Goal: Find specific page/section: Find specific page/section

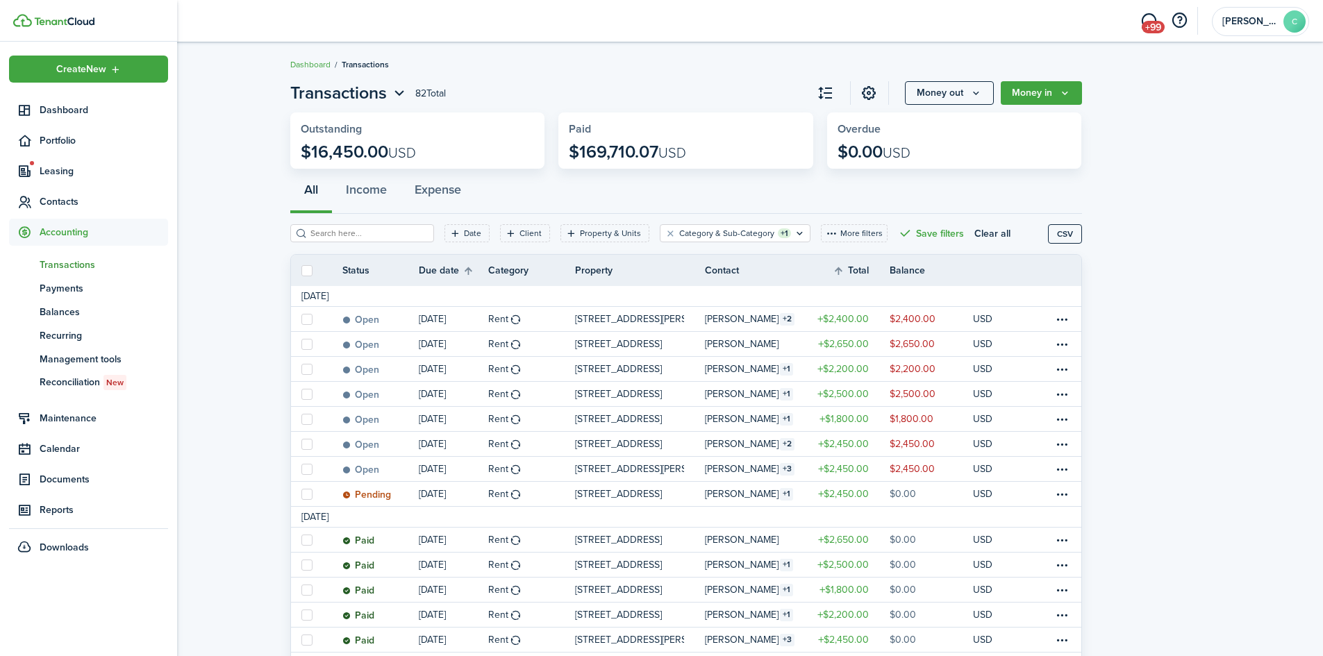
click at [92, 206] on span "Contacts" at bounding box center [104, 201] width 128 height 15
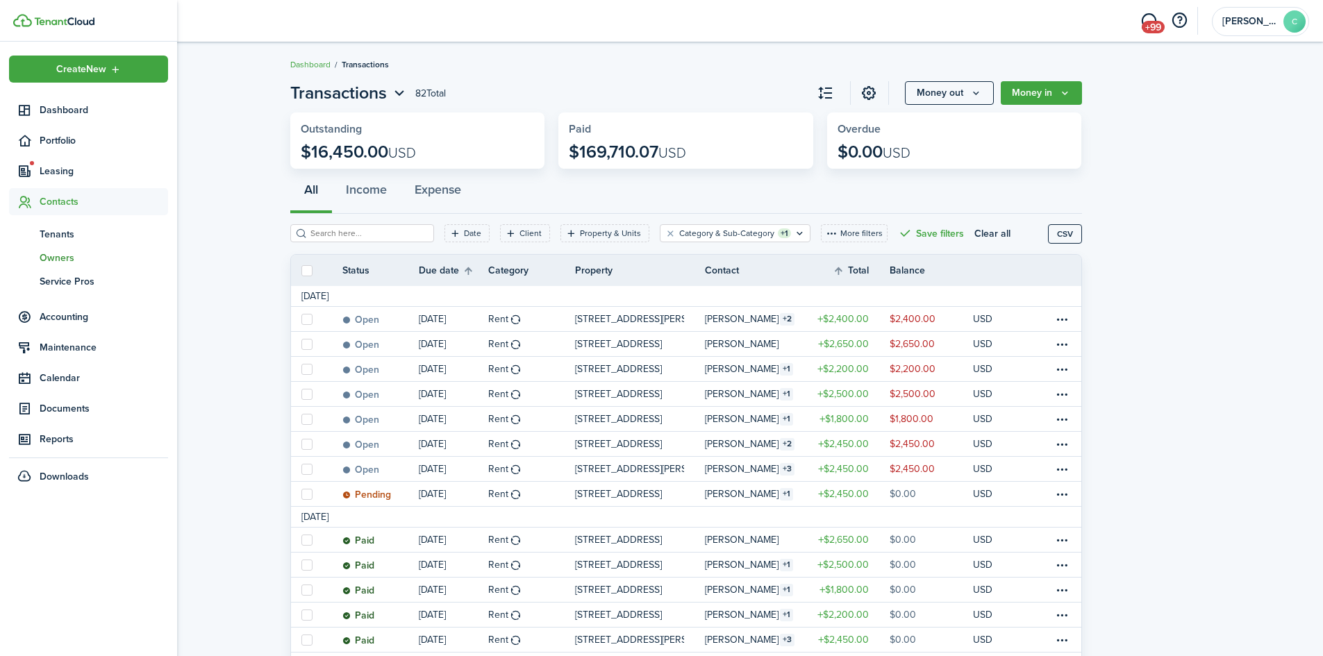
click at [63, 257] on span "Owners" at bounding box center [104, 258] width 128 height 15
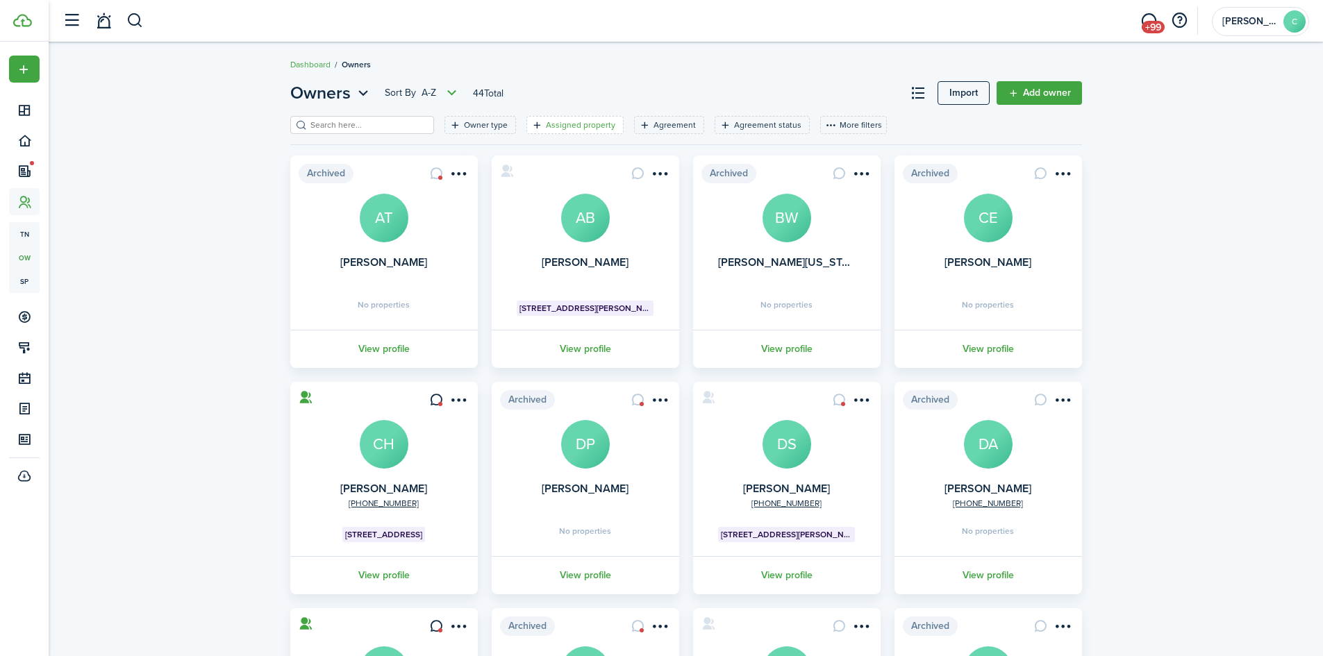
click at [561, 123] on filter-tag-label "Assigned property" at bounding box center [580, 125] width 69 height 13
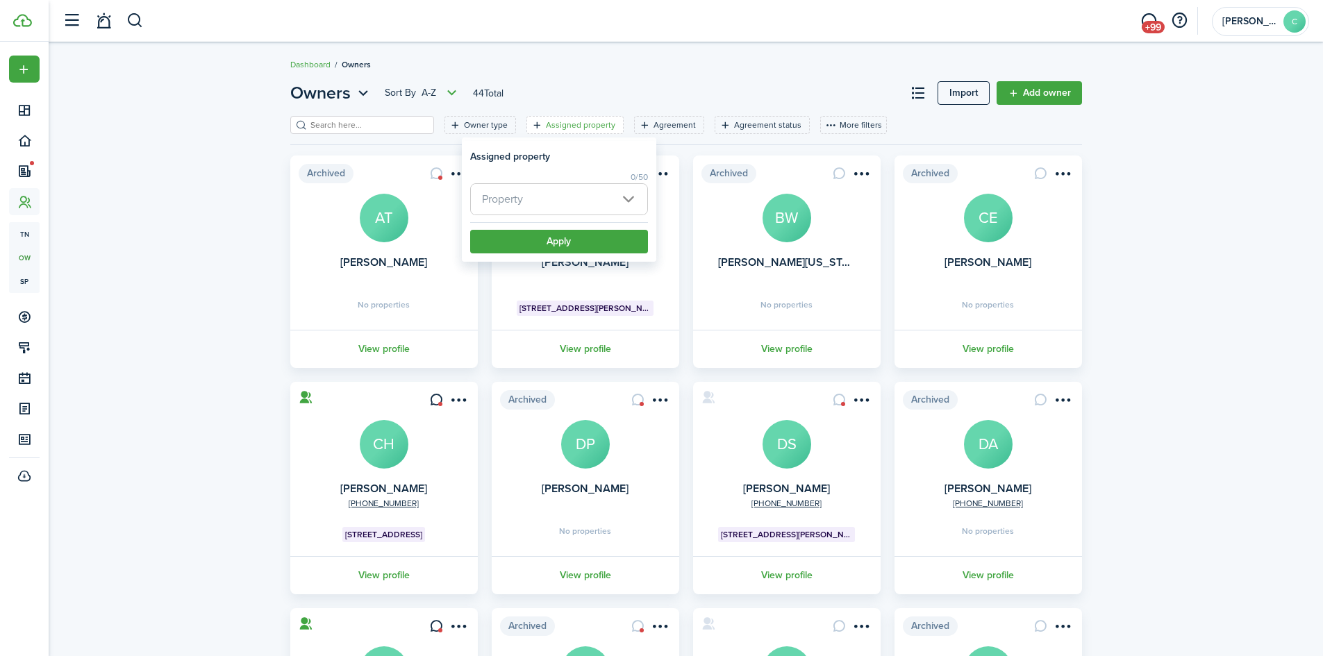
click at [540, 196] on span "Property" at bounding box center [559, 199] width 176 height 31
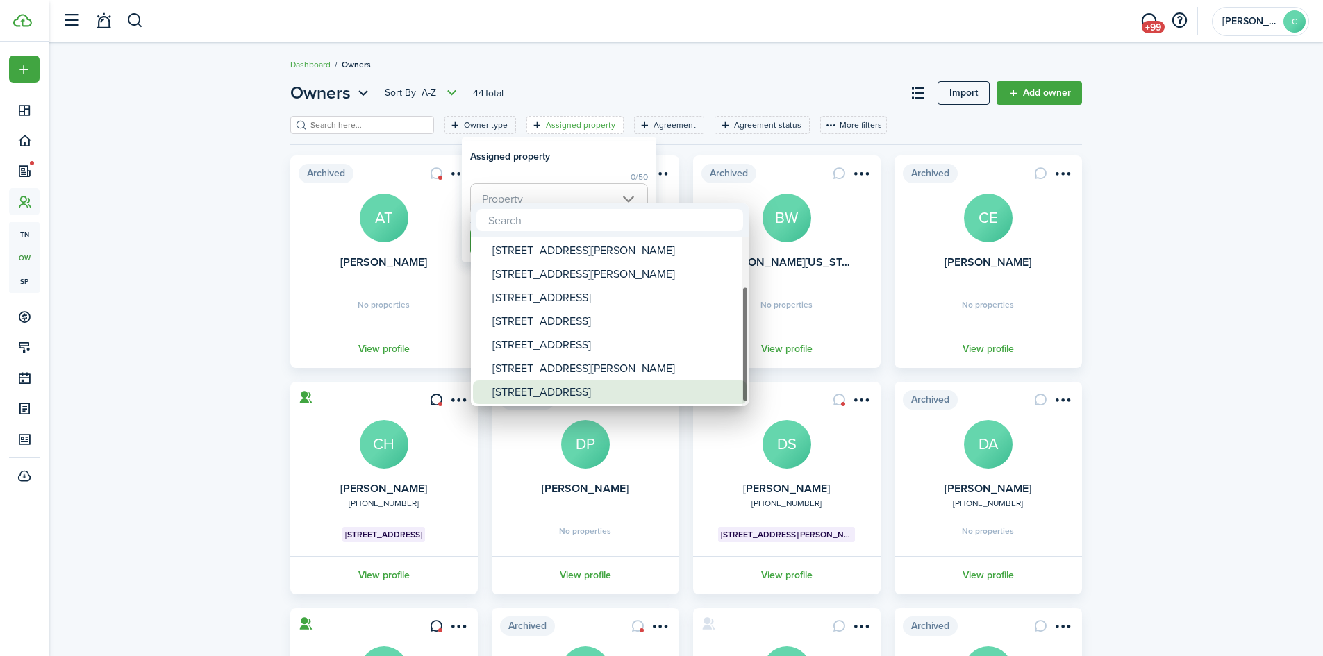
click at [540, 389] on div "[STREET_ADDRESS]" at bounding box center [615, 393] width 246 height 24
type input "[STREET_ADDRESS]"
click at [563, 163] on div at bounding box center [661, 328] width 1545 height 879
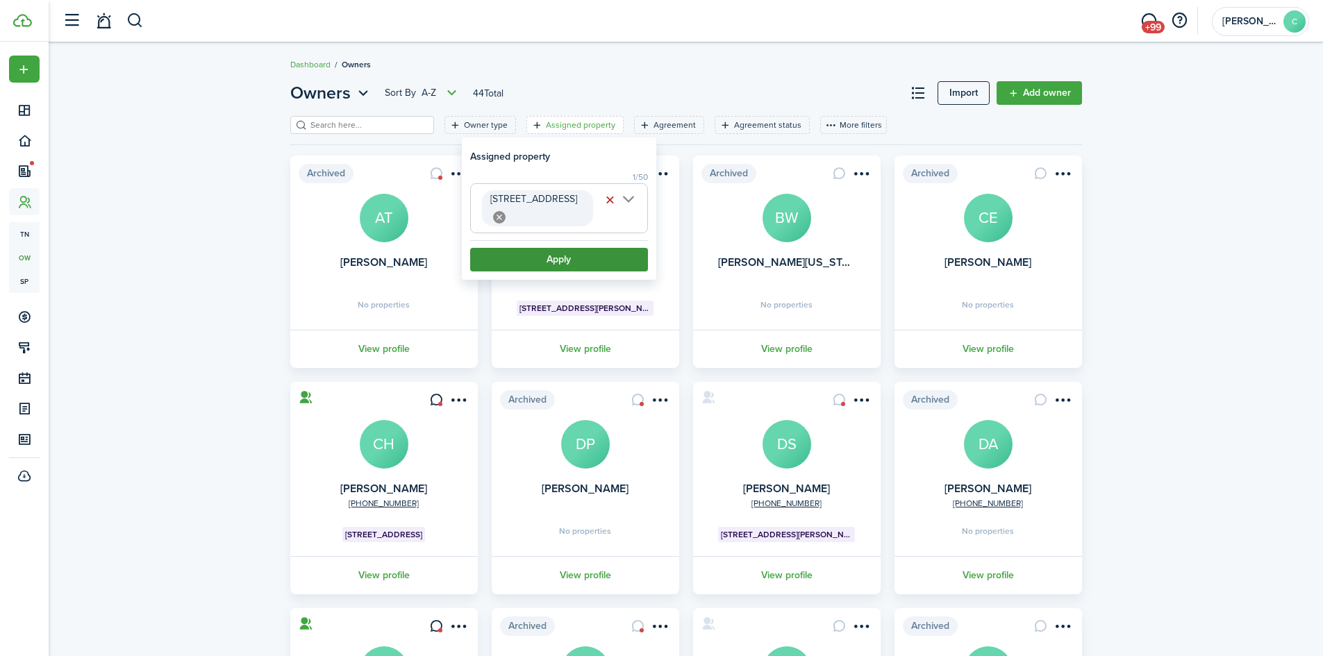
click at [539, 248] on button "Apply" at bounding box center [559, 260] width 178 height 24
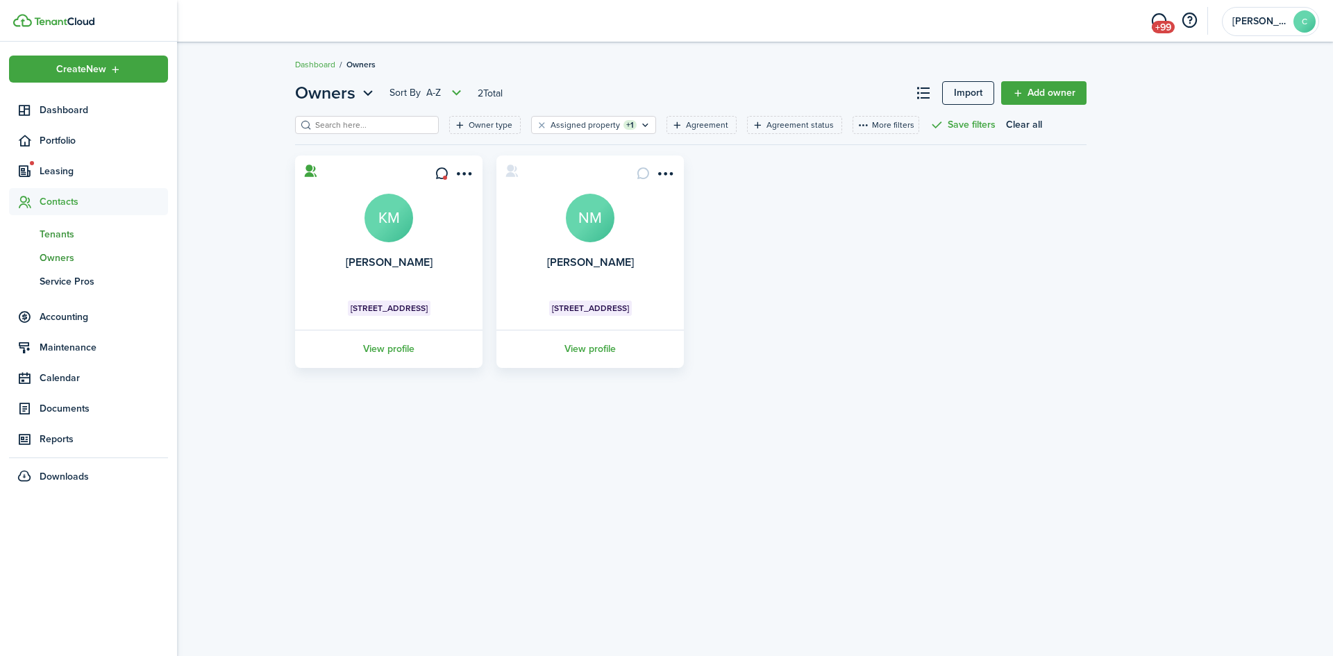
click at [45, 235] on span "Tenants" at bounding box center [104, 234] width 128 height 15
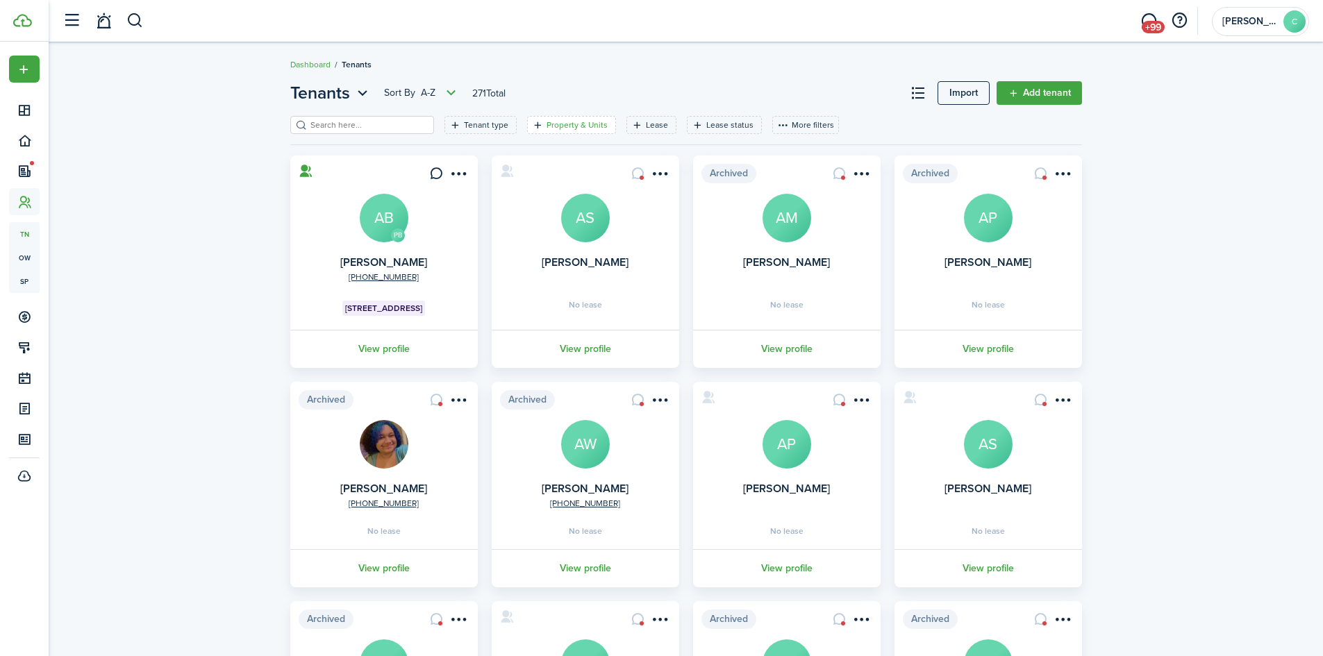
click at [552, 124] on filter-tag-label "Property & Units" at bounding box center [577, 125] width 61 height 13
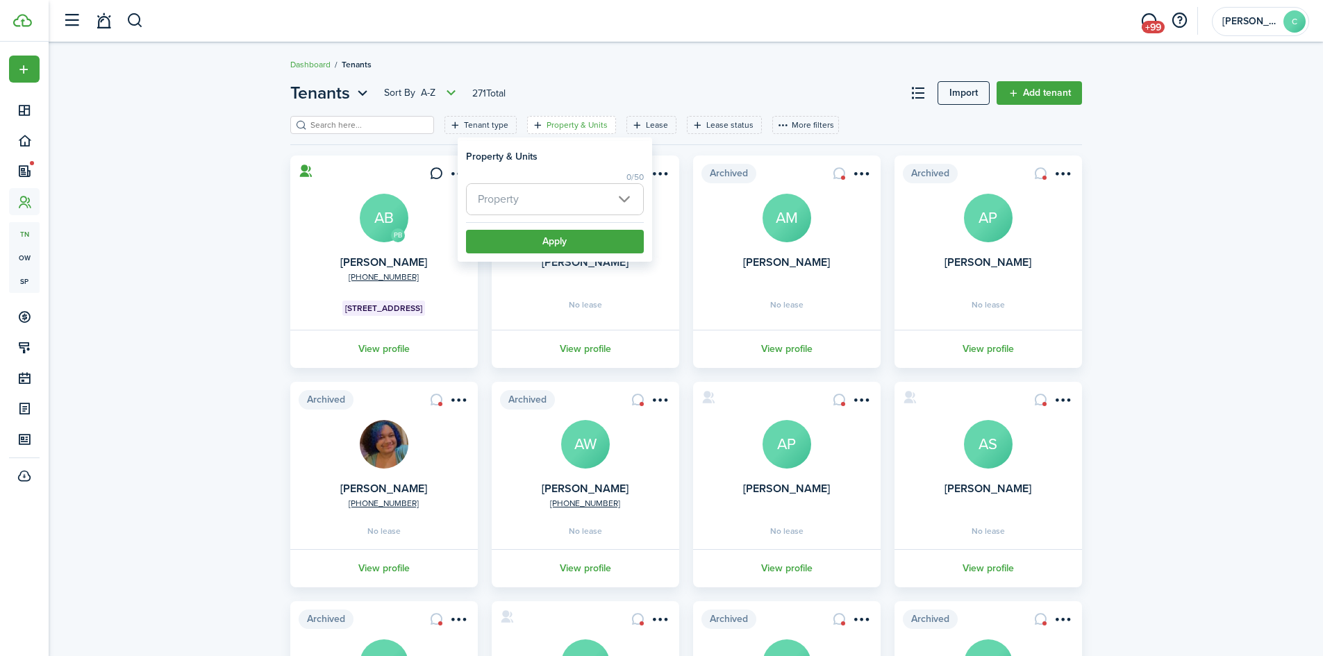
click at [535, 195] on span "Property" at bounding box center [555, 199] width 176 height 31
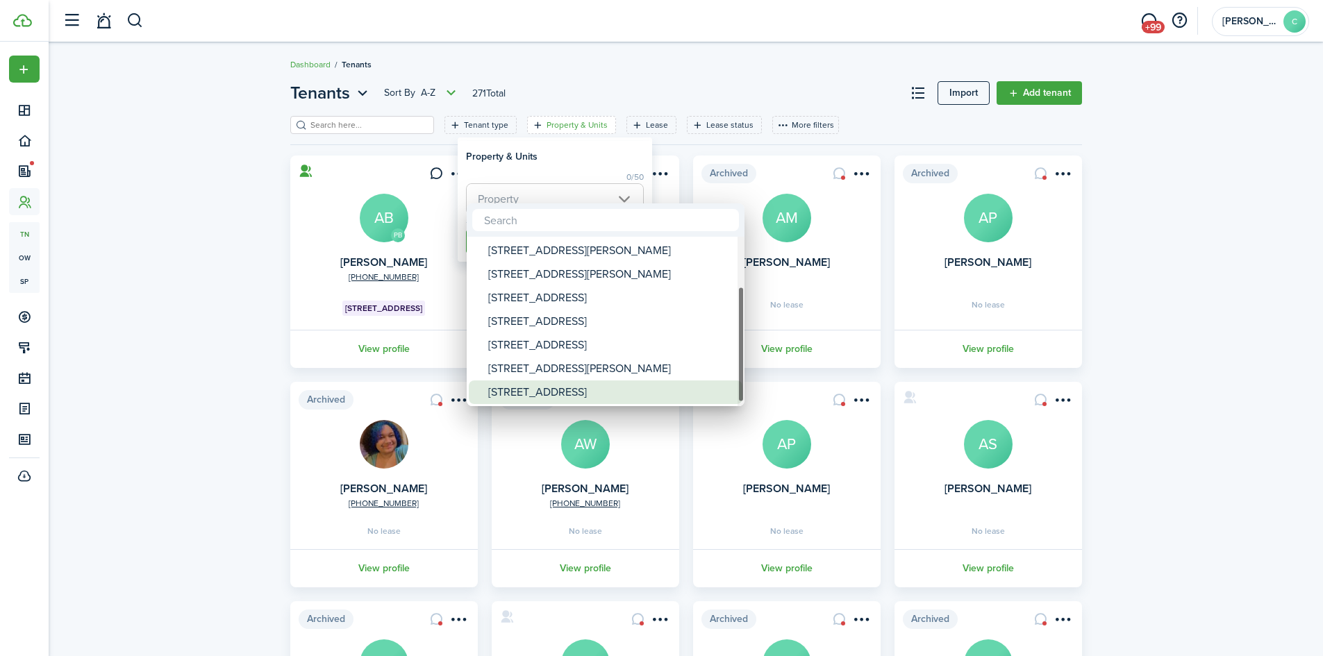
click at [522, 390] on div "[STREET_ADDRESS]" at bounding box center [611, 393] width 246 height 24
type input "[STREET_ADDRESS]"
click at [565, 163] on div at bounding box center [661, 328] width 1545 height 879
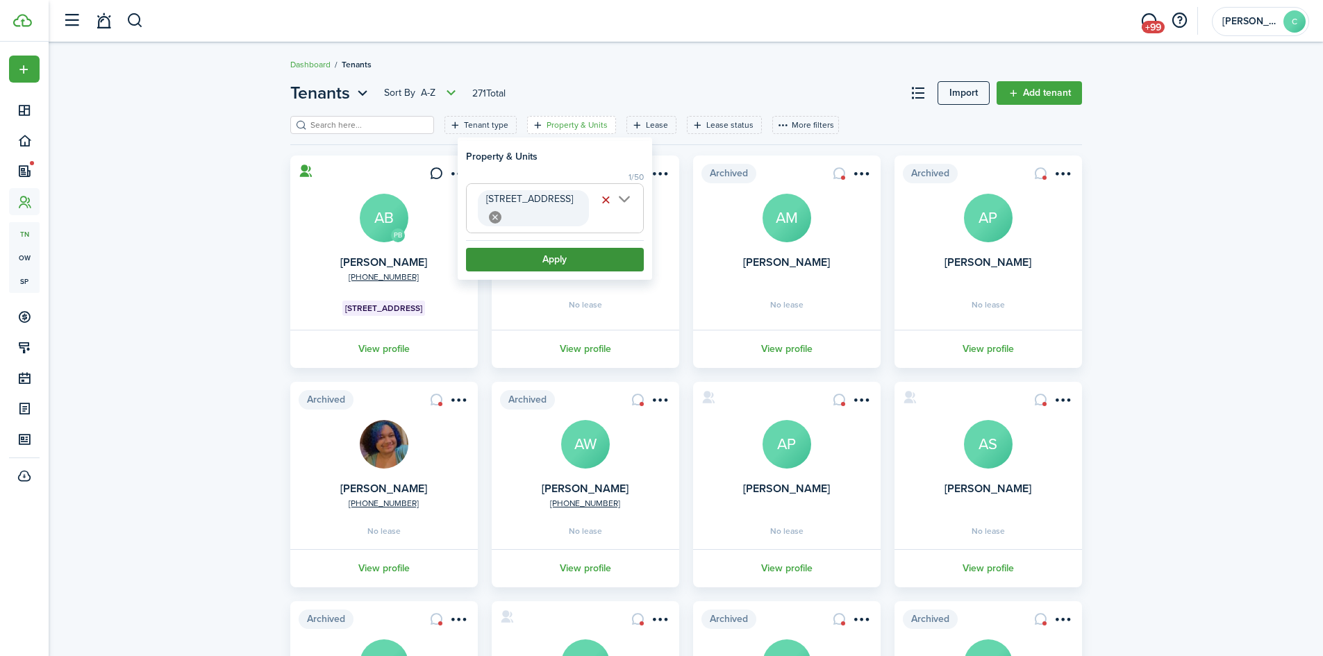
click at [547, 248] on button "Apply" at bounding box center [555, 260] width 178 height 24
